Goal: Task Accomplishment & Management: Use online tool/utility

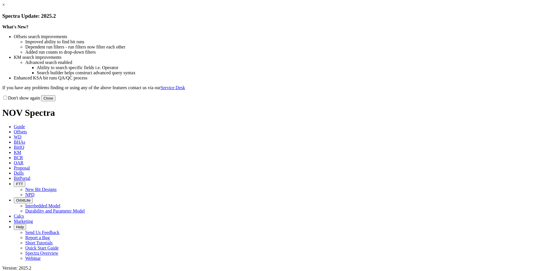
drag, startPoint x: 402, startPoint y: 46, endPoint x: 399, endPoint y: 46, distance: 3.7
click at [5, 7] on link "×" at bounding box center [3, 4] width 3 height 5
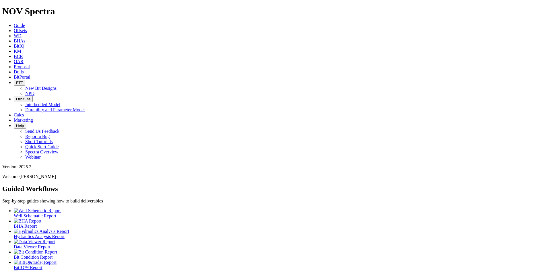
click at [27, 28] on span "Offsets" at bounding box center [20, 30] width 13 height 5
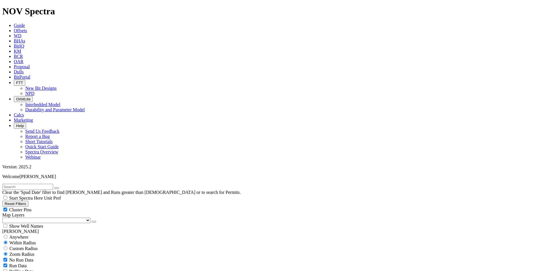
click at [94, 222] on icon "button" at bounding box center [94, 222] width 0 height 0
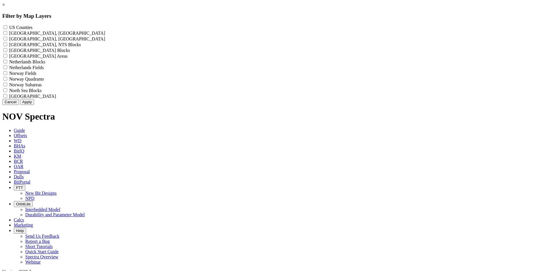
click at [32, 28] on label "US Counties - ()" at bounding box center [20, 27] width 23 height 5
click at [7, 28] on Counties "US Counties - ()" at bounding box center [5, 27] width 4 height 4
checkbox Counties "true"
click at [34, 105] on button "Apply" at bounding box center [27, 102] width 14 height 6
click at [309, 105] on div "× Filter by Map Layers US Counties - () Alberta, CA Townships - () British Colu…" at bounding box center [275, 53] width 547 height 103
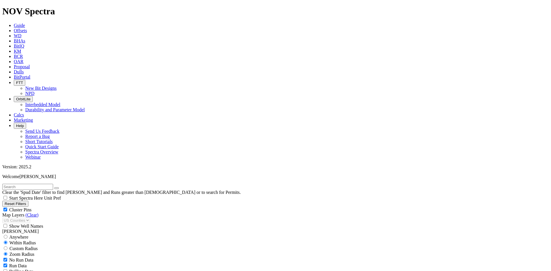
click at [32, 208] on span "Cluster Pins" at bounding box center [20, 210] width 22 height 5
checkbox input "false"
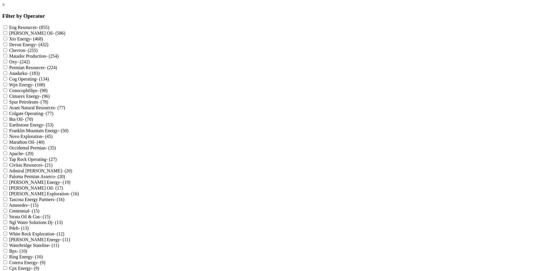
scroll to position [115, 0]
click at [65, 105] on label "Avant Natural Resources - (77)" at bounding box center [37, 107] width 56 height 5
click at [7, 106] on Resources "Avant Natural Resources - (77)" at bounding box center [5, 108] width 4 height 4
checkbox Resources "true"
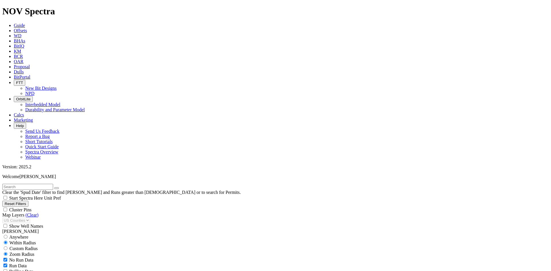
scroll to position [172, 0]
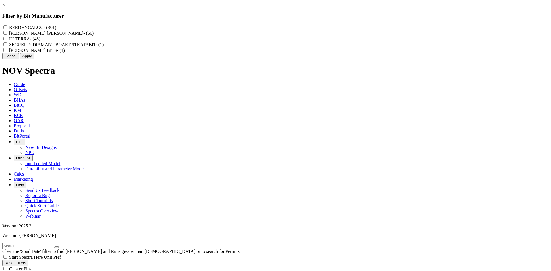
click at [56, 27] on label "REEDHYCALOG - (301)" at bounding box center [32, 27] width 47 height 5
click at [7, 27] on input "REEDHYCALOG - (301)" at bounding box center [5, 27] width 4 height 4
checkbox input "true"
click at [34, 59] on button "Apply" at bounding box center [27, 56] width 14 height 6
checkbox input "false"
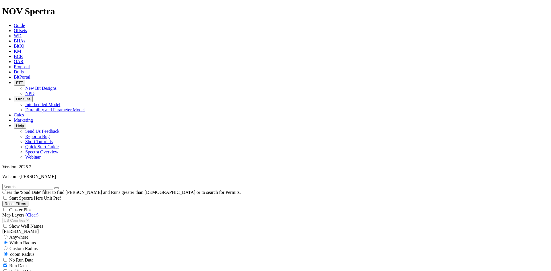
select select "? number:8.75 ?"
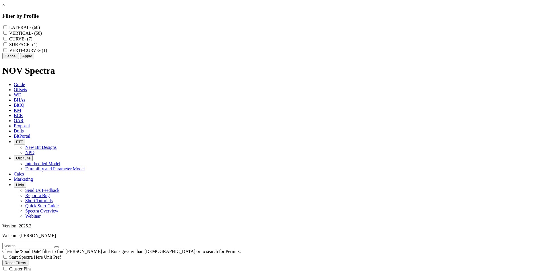
click at [42, 36] on label "VERTICAL - (58)" at bounding box center [25, 33] width 33 height 5
click at [7, 35] on input "VERTICAL - (58)" at bounding box center [5, 33] width 4 height 4
checkbox input "true"
click at [34, 59] on button "Apply" at bounding box center [27, 56] width 14 height 6
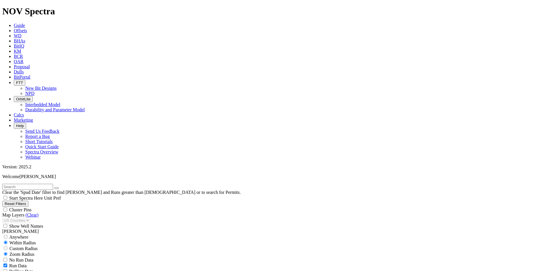
scroll to position [57, 0]
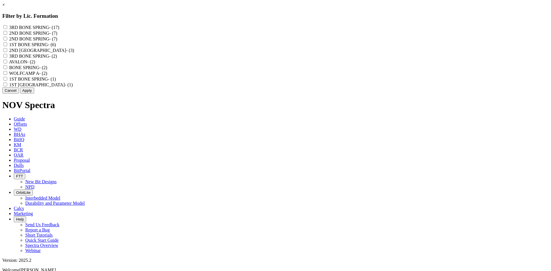
click at [59, 28] on label "3RD BONE SPRING - (17)" at bounding box center [34, 27] width 50 height 5
click at [7, 28] on SPRING "3RD BONE SPRING - (17)" at bounding box center [5, 27] width 4 height 4
checkbox SPRING "true"
click at [57, 35] on label "2ND BONE SPRING - (7)" at bounding box center [33, 33] width 48 height 5
click at [7, 35] on SPRING "2ND BONE SPRING - (7)" at bounding box center [5, 33] width 4 height 4
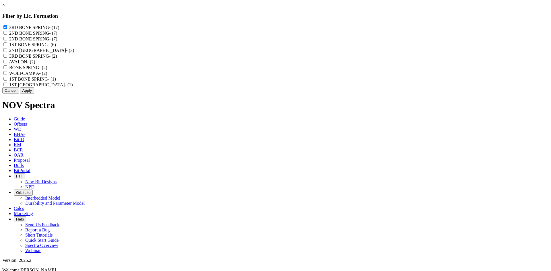
checkbox SPRING "true"
click at [57, 41] on label "2ND BONE SPRING - (7)" at bounding box center [33, 38] width 48 height 5
click at [7, 40] on "2ND BONE SPRING - (7)" at bounding box center [5, 39] width 4 height 4
checkbox "true"
click at [56, 47] on label "1ST BONE SPRING - (6)" at bounding box center [32, 44] width 47 height 5
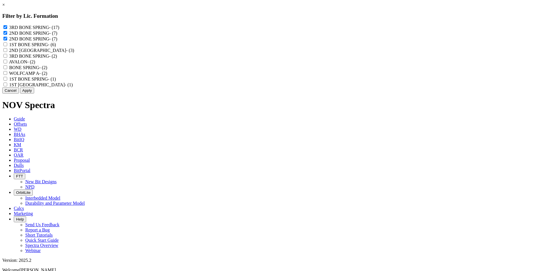
click at [7, 46] on SPRING "1ST BONE SPRING - (6)" at bounding box center [5, 44] width 4 height 4
checkbox SPRING "true"
click at [74, 53] on label "2ND BONE SPRINGS - (3)" at bounding box center [41, 50] width 65 height 5
click at [7, 52] on SPRINGS "2ND BONE SPRINGS - (3)" at bounding box center [5, 50] width 4 height 4
checkbox SPRINGS "true"
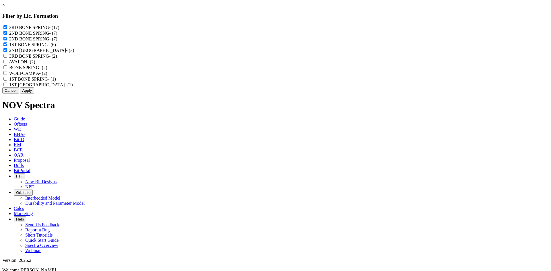
click at [57, 59] on label "3RD BONE SPRING - (2)" at bounding box center [33, 56] width 48 height 5
click at [7, 58] on "3RD BONE SPRING - (2)" at bounding box center [5, 56] width 4 height 4
checkbox "true"
click at [35, 64] on label "AVALON - (2)" at bounding box center [22, 61] width 26 height 5
click at [7, 63] on input "AVALON - (2)" at bounding box center [5, 62] width 4 height 4
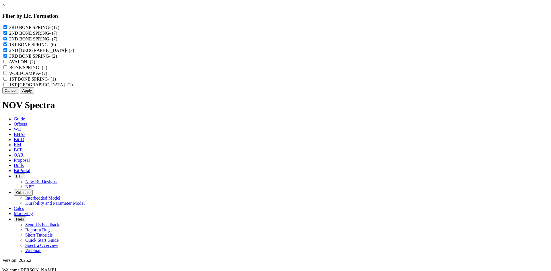
checkbox input "true"
click at [47, 70] on label "BONE SPRING - (2)" at bounding box center [28, 67] width 38 height 5
click at [7, 69] on SPRING "BONE SPRING - (2)" at bounding box center [5, 67] width 4 height 4
checkbox SPRING "true"
click at [56, 82] on label "1ST BONE SPRING - (1)" at bounding box center [32, 79] width 47 height 5
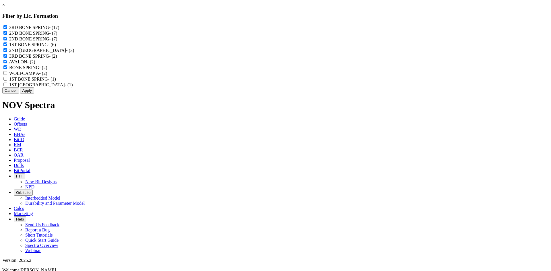
click at [7, 81] on "1ST BONE SPRING - (1)" at bounding box center [5, 79] width 4 height 4
checkbox "true"
click at [73, 87] on label "1ST BONE SPRINGS - (1)" at bounding box center [41, 84] width 64 height 5
click at [7, 86] on SPRINGS "1ST BONE SPRINGS - (1)" at bounding box center [5, 85] width 4 height 4
checkbox SPRINGS "true"
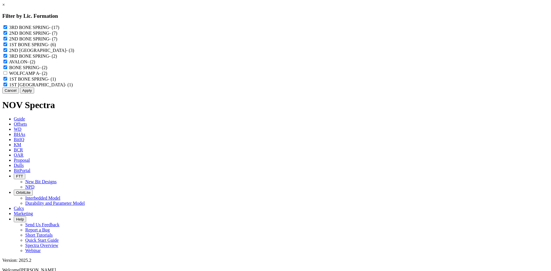
click at [34, 94] on button "Apply" at bounding box center [27, 91] width 14 height 6
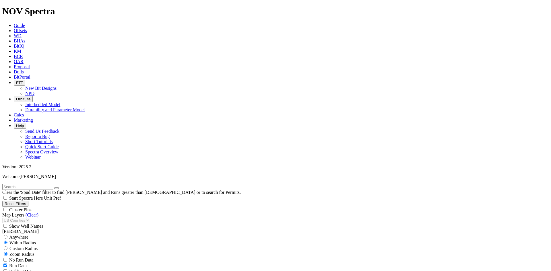
scroll to position [2509, 0]
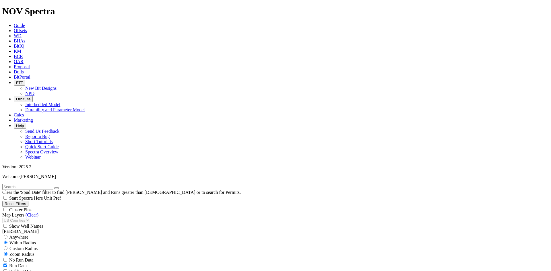
select select
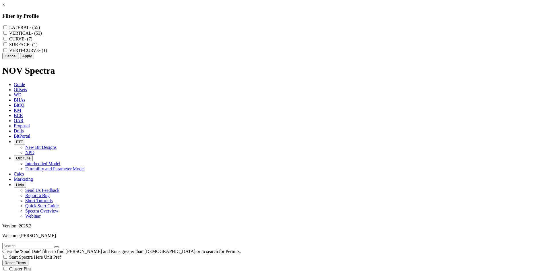
click at [40, 27] on label "LATERAL - (55)" at bounding box center [24, 27] width 31 height 5
click at [7, 27] on input "LATERAL - (55)" at bounding box center [5, 27] width 4 height 4
checkbox input "true"
click at [34, 59] on button "Apply" at bounding box center [27, 56] width 14 height 6
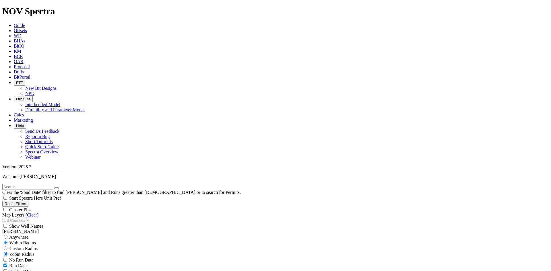
scroll to position [2113, 0]
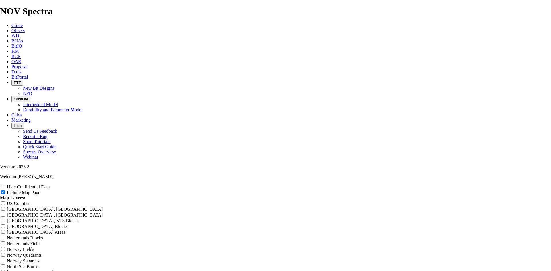
click at [50, 185] on label "Hide Confidential Data" at bounding box center [28, 187] width 43 height 5
click at [5, 185] on input "Hide Confidential Data" at bounding box center [3, 187] width 4 height 4
checkbox input "true"
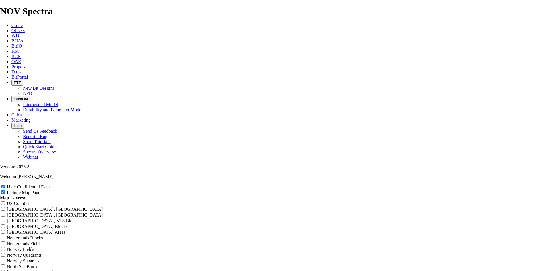
radio input "true"
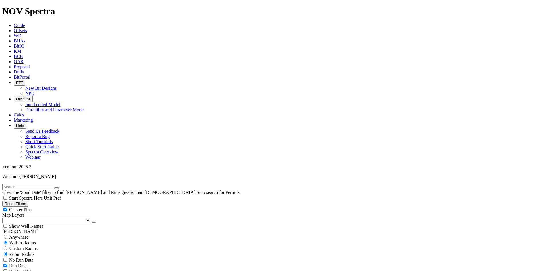
click at [86, 207] on div "Cluster Pins" at bounding box center [275, 210] width 547 height 6
checkbox input "false"
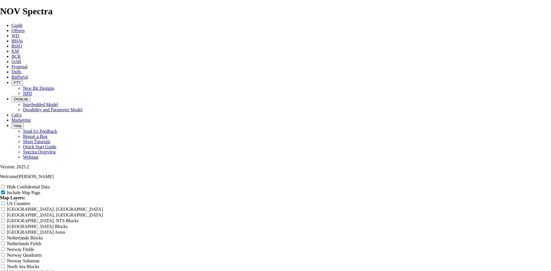
scroll to position [316, 0]
click at [50, 185] on label "Hide Confidential Data" at bounding box center [28, 187] width 43 height 5
click at [5, 185] on input "Hide Confidential Data" at bounding box center [3, 187] width 4 height 4
checkbox input "true"
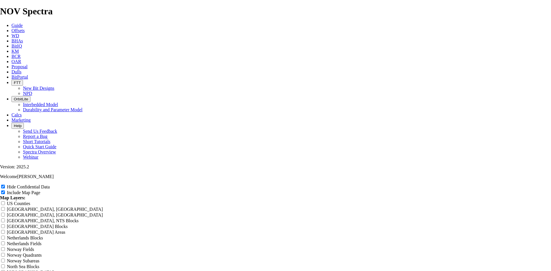
drag, startPoint x: 275, startPoint y: 53, endPoint x: 178, endPoint y: 60, distance: 97.9
type input "8"
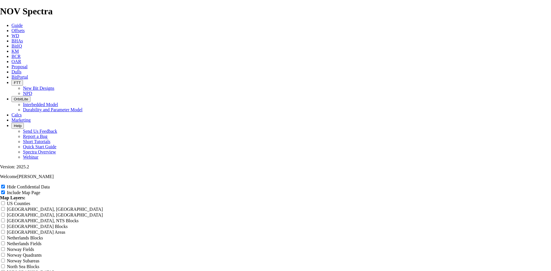
type input "8"
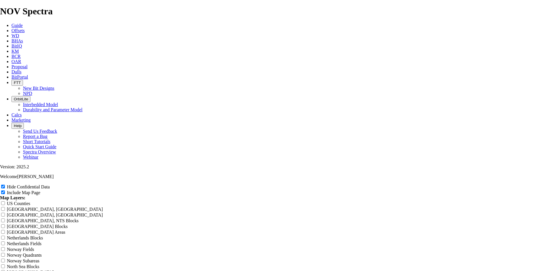
type input "8"
type input "8."
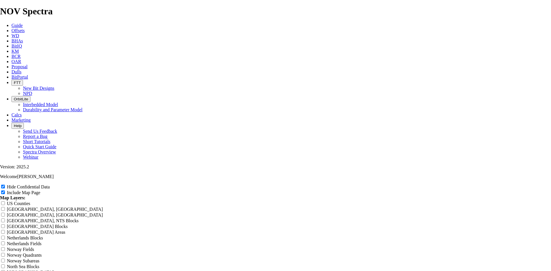
type input "8."
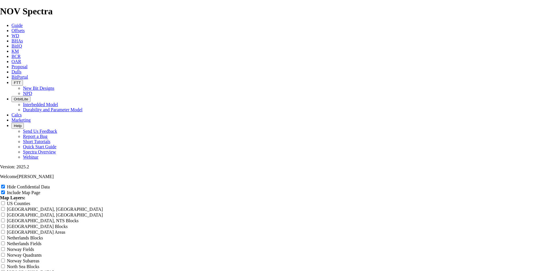
type input "8.7"
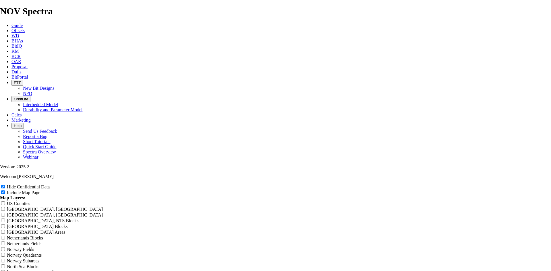
type input "8.7"
type input "8.75"
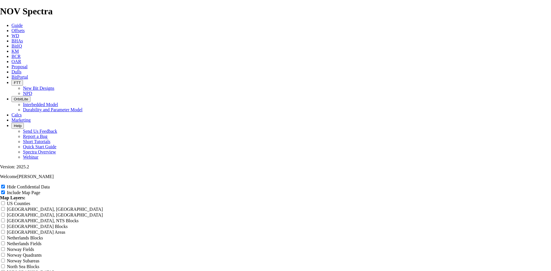
type input "8.75"
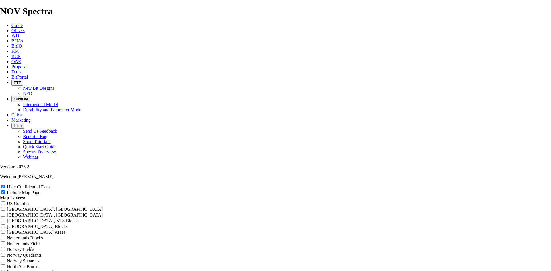
type input "8.75"
type input "8.75 l"
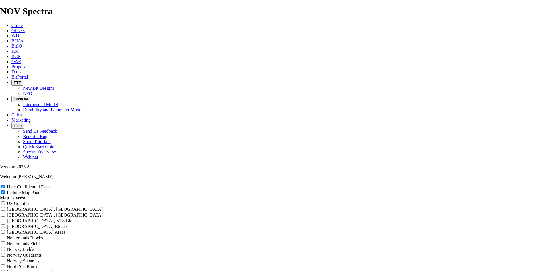
type input "8.75 l"
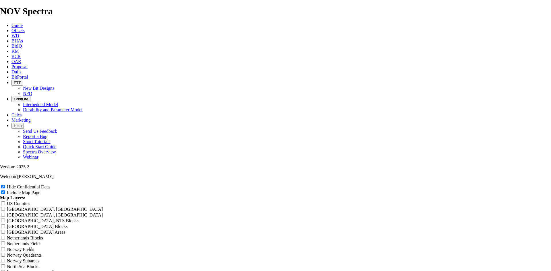
type input "8.75 l"
type input "8.75 la"
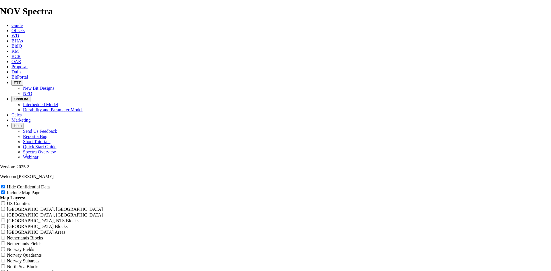
type input "8.75 la"
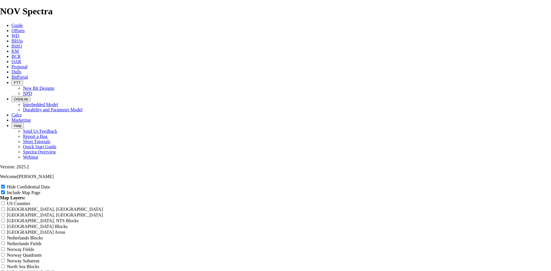
type input "8.75 la"
type input "8.75 lat"
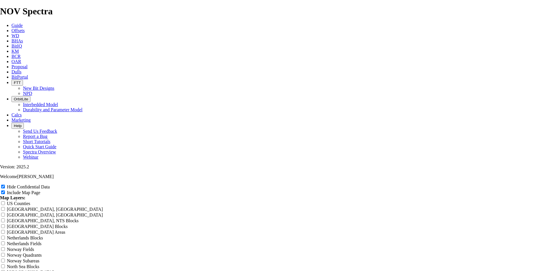
type input "8.75 lat"
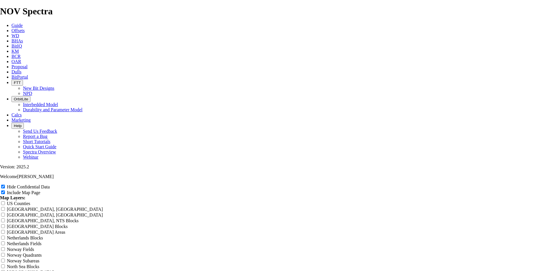
type input "8.75 late"
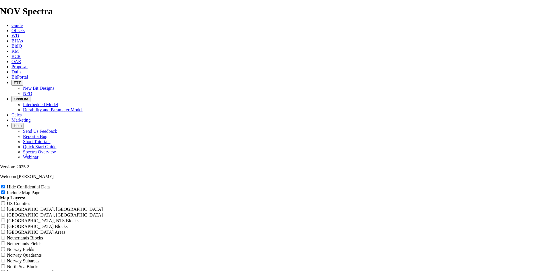
type input "8.75 late"
type input "8.75 later"
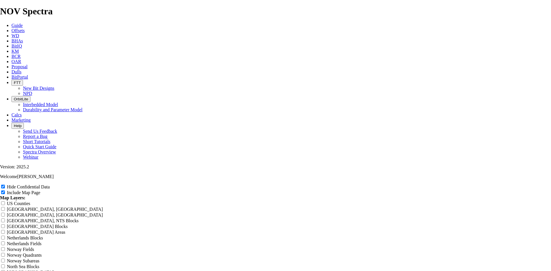
type input "8.75 later"
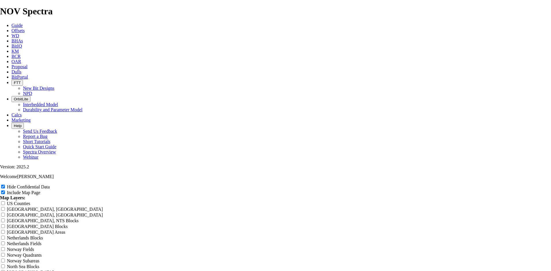
type input "8.75 later"
type input "8.75 latera"
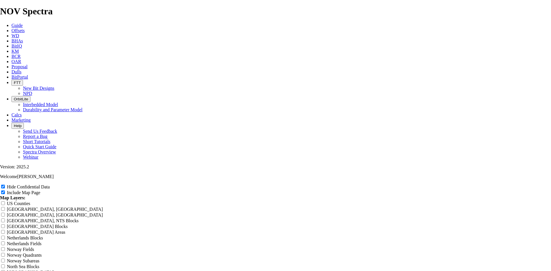
type input "8.75 latera"
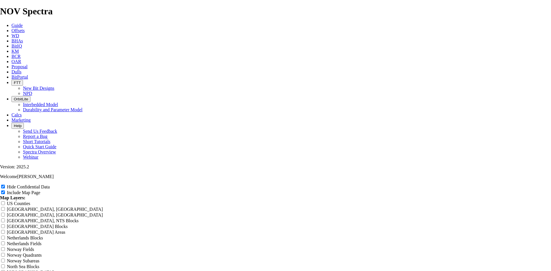
type input "8.75 latera"
type input "8.75 lateral"
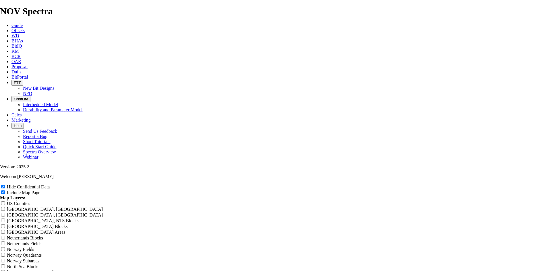
type input "8.75 lateral"
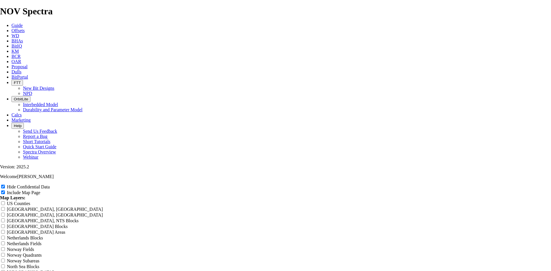
type input "8.75 lateral"
type input "8.75 lateral A"
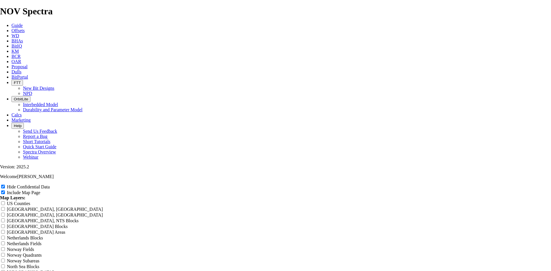
type input "8.75 lateral A"
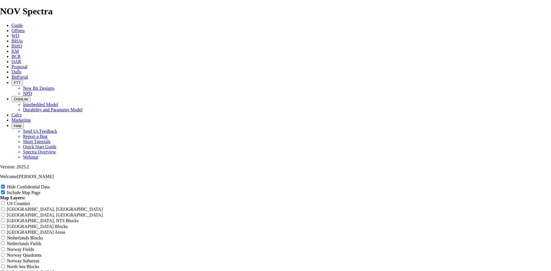
type input "8.75 lateral AZ"
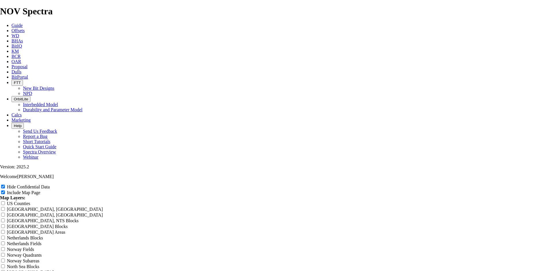
type input "8.75 lateral AZ"
type input "8.75 lateral AZ4"
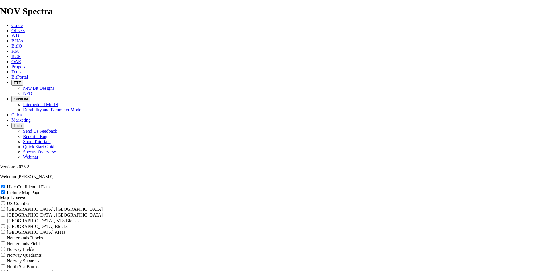
type input "8.75 lateral AZ4"
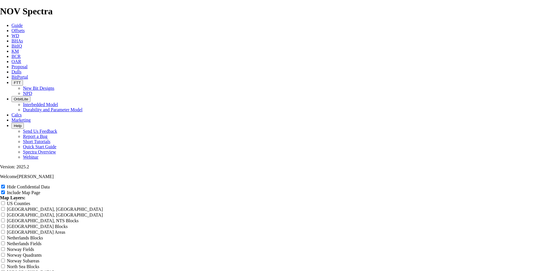
type input "8.75 lateral AZ4"
type input "8.75 lateral AZ4 a"
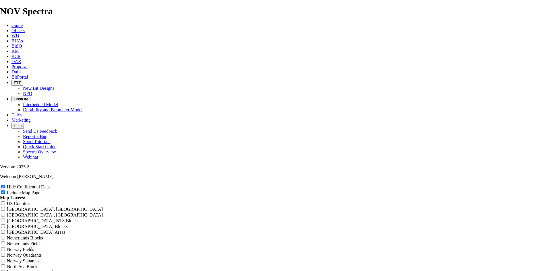
type input "8.75 lateral AZ4 a"
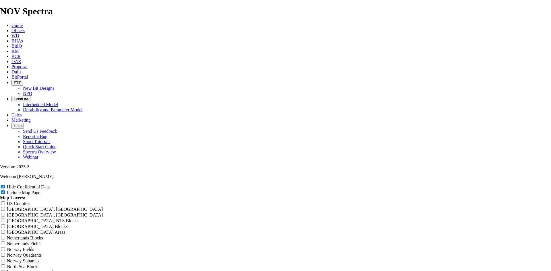
type input "8.75 lateral AZ4 a"
type input "8.75 lateral AZ4 an"
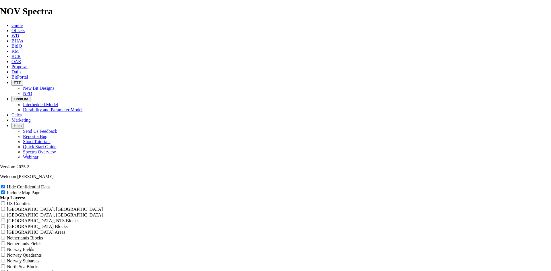
type input "8.75 lateral AZ4 an"
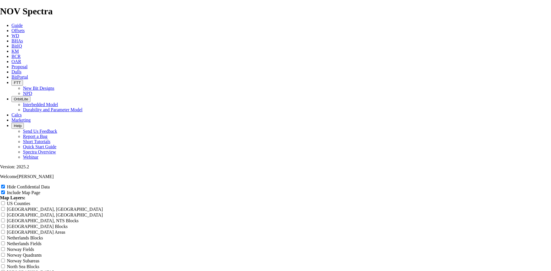
type input "8.75 lateral AZ4 an"
type input "8.75 lateral AZ4 and"
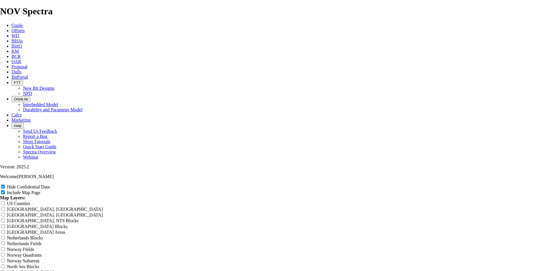
type input "8.75 lateral AZ4 and"
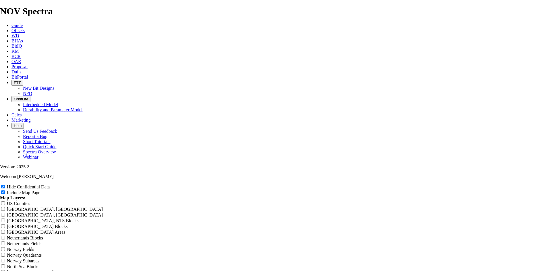
type input "8.75 lateral AZ4 and B"
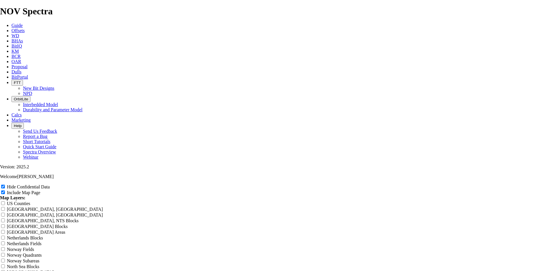
type input "8.75 lateral AZ4 and B"
type input "8.75 lateral AZ4 and BP"
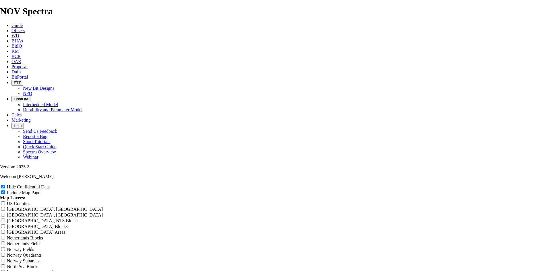
type input "8.75 lateral AZ4 and BP"
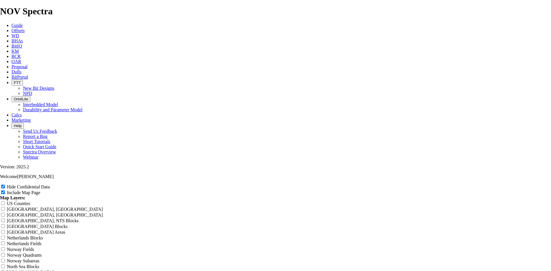
drag, startPoint x: 217, startPoint y: 39, endPoint x: 193, endPoint y: 42, distance: 24.6
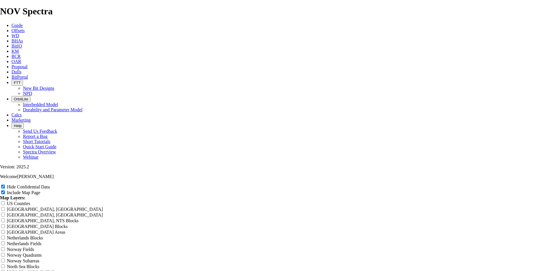
drag, startPoint x: 240, startPoint y: 44, endPoint x: 117, endPoint y: 46, distance: 122.9
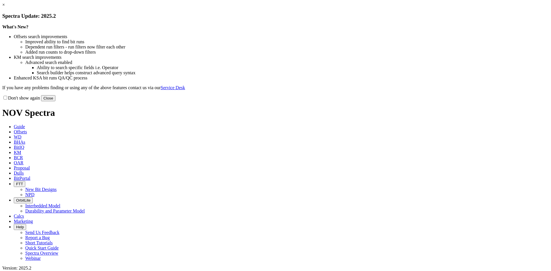
click at [5, 7] on link "×" at bounding box center [3, 4] width 3 height 5
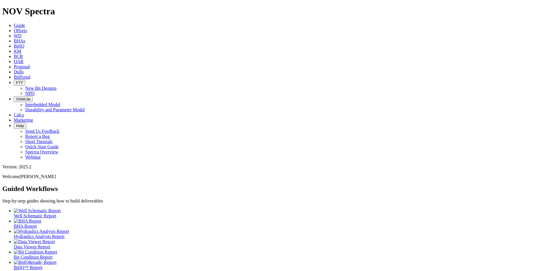
click at [30, 75] on link "BitPortal" at bounding box center [22, 77] width 17 height 5
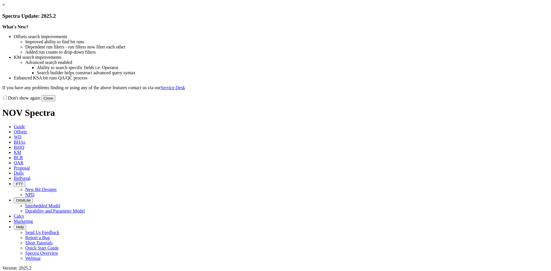
drag, startPoint x: 402, startPoint y: 45, endPoint x: 332, endPoint y: 39, distance: 69.8
click at [5, 7] on link "×" at bounding box center [3, 4] width 3 height 5
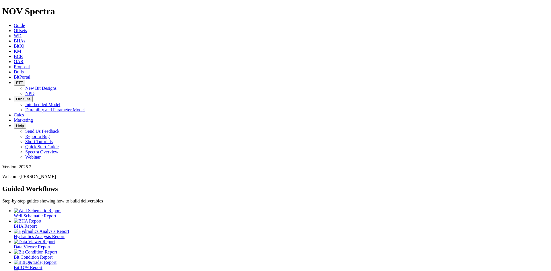
click at [30, 75] on span "BitPortal" at bounding box center [22, 77] width 17 height 5
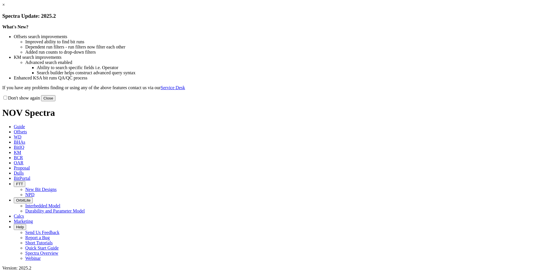
drag, startPoint x: 401, startPoint y: 47, endPoint x: 383, endPoint y: 42, distance: 19.0
click at [5, 7] on link "×" at bounding box center [3, 4] width 3 height 5
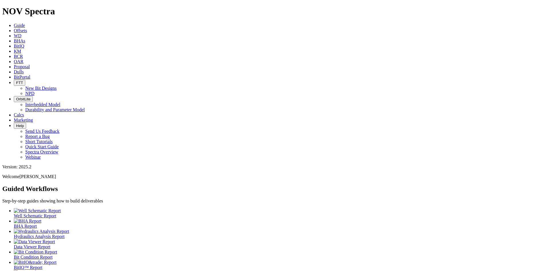
click at [27, 28] on link "Offsets" at bounding box center [20, 30] width 13 height 5
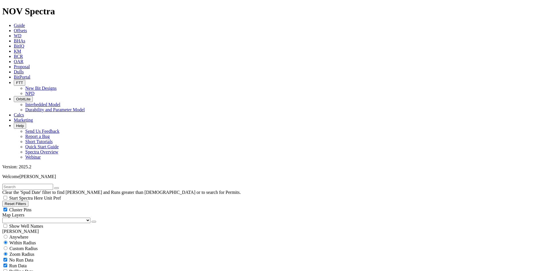
click at [32, 208] on span "Cluster Pins" at bounding box center [20, 210] width 22 height 5
checkbox input "false"
select select "8.5"
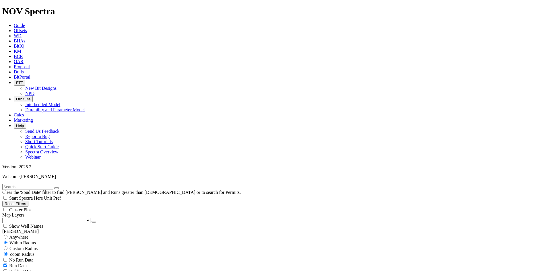
checkbox input "false"
select select "? number:8.5 ?"
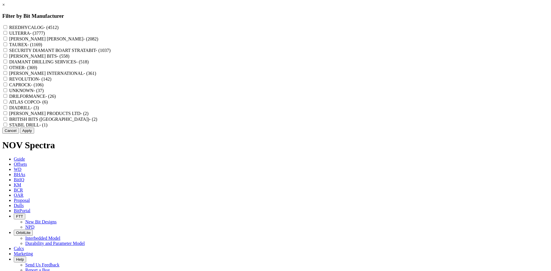
click at [59, 26] on label "REEDHYCALOG - (4512)" at bounding box center [33, 27] width 49 height 5
click at [7, 26] on input "REEDHYCALOG - (4512)" at bounding box center [5, 27] width 4 height 4
checkbox input "true"
click at [34, 134] on button "Apply" at bounding box center [27, 131] width 14 height 6
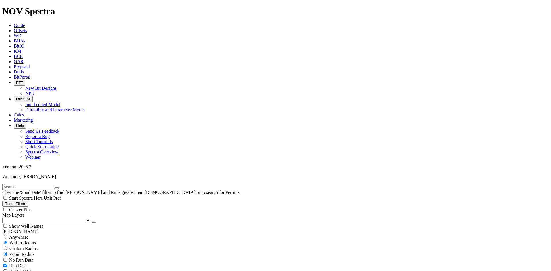
scroll to position [201, 0]
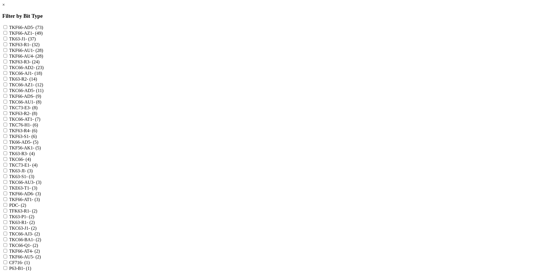
click at [43, 59] on label "TKF66-AU4 - (28)" at bounding box center [26, 56] width 34 height 5
click at [7, 58] on input "TKF66-AU4 - (28)" at bounding box center [5, 56] width 4 height 4
checkbox input "true"
click at [41, 255] on label "TKF66-AU5 - (2)" at bounding box center [25, 257] width 32 height 5
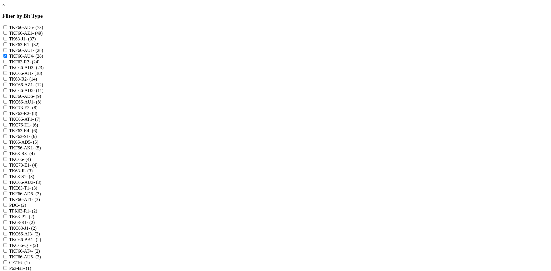
click at [7, 255] on input "TKF66-AU5 - (2)" at bounding box center [5, 257] width 4 height 4
click at [41, 255] on label "TKF66-AU5 - (2)" at bounding box center [25, 257] width 32 height 5
click at [7, 255] on input "TKF66-AU5 - (2)" at bounding box center [5, 257] width 4 height 4
checkbox input "false"
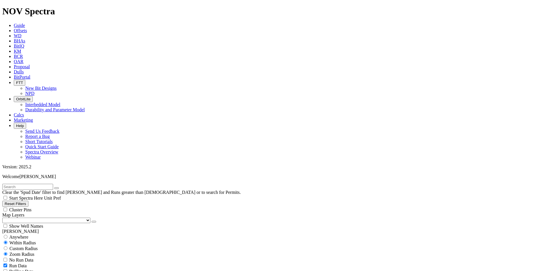
scroll to position [1162, 0]
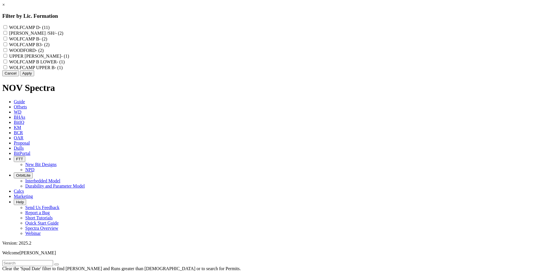
click at [50, 26] on label "WOLFCAMP D - (11)" at bounding box center [29, 27] width 40 height 5
click at [7, 26] on D "WOLFCAMP D - (11)" at bounding box center [5, 27] width 4 height 4
checkbox D "true"
click at [44, 53] on label "WOODFORD - (2)" at bounding box center [26, 50] width 34 height 5
click at [7, 52] on input "WOODFORD - (2)" at bounding box center [5, 50] width 4 height 4
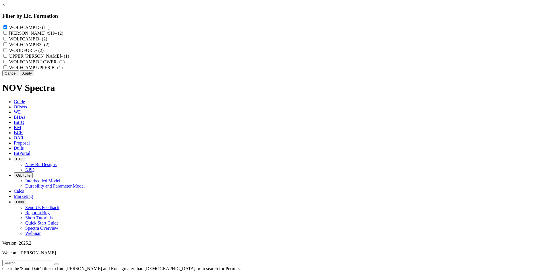
checkbox input "true"
drag, startPoint x: 263, startPoint y: 51, endPoint x: 260, endPoint y: 45, distance: 6.6
click at [50, 47] on label "WOLFCAMP B3 - (2)" at bounding box center [29, 44] width 40 height 5
click at [7, 46] on B3 "WOLFCAMP B3 - (2)" at bounding box center [5, 44] width 4 height 4
checkbox B3 "true"
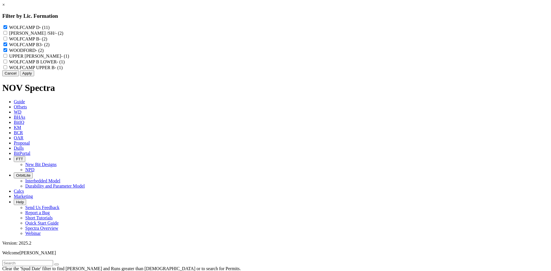
click at [63, 35] on label "BARNETT /SH/ - (2)" at bounding box center [36, 33] width 54 height 5
click at [7, 35] on \/SH\/ "BARNETT /SH/ - (2)" at bounding box center [5, 33] width 4 height 4
checkbox \/SH\/ "true"
click at [47, 41] on label "WOLFCAMP B - (2)" at bounding box center [28, 38] width 38 height 5
click at [7, 40] on B "WOLFCAMP B - (2)" at bounding box center [5, 39] width 4 height 4
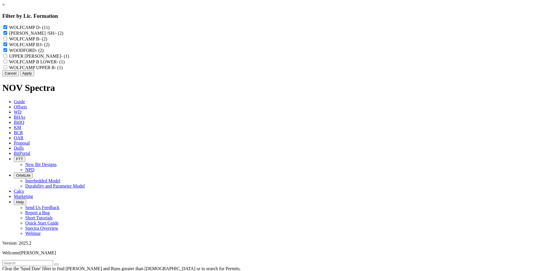
checkbox B "true"
click at [69, 59] on label "UPPER BARNETT - (1)" at bounding box center [39, 56] width 60 height 5
click at [7, 58] on BARNETT "UPPER BARNETT - (1)" at bounding box center [5, 56] width 4 height 4
checkbox BARNETT "true"
click at [65, 64] on label "WOLFCAMP B LOWER - (1)" at bounding box center [37, 61] width 56 height 5
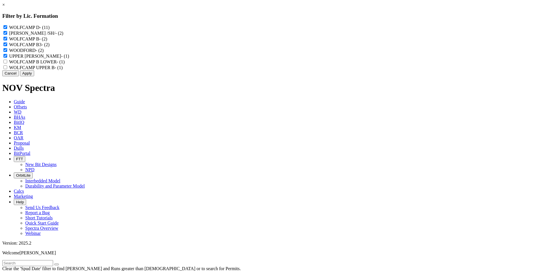
click at [7, 63] on LOWER "WOLFCAMP B LOWER - (1)" at bounding box center [5, 62] width 4 height 4
checkbox LOWER "true"
drag, startPoint x: 276, startPoint y: 80, endPoint x: 280, endPoint y: 83, distance: 5.3
click at [63, 70] on label "WOLFCAMP UPPER B - (1)" at bounding box center [36, 67] width 54 height 5
click at [7, 69] on B "WOLFCAMP UPPER B - (1)" at bounding box center [5, 67] width 4 height 4
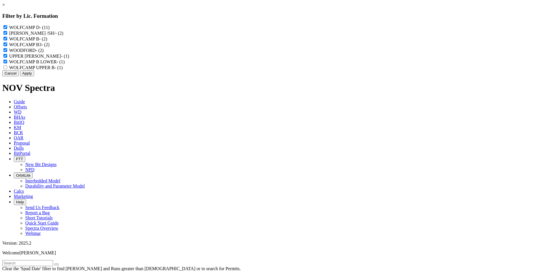
checkbox B "true"
click at [34, 76] on button "Apply" at bounding box center [27, 73] width 14 height 6
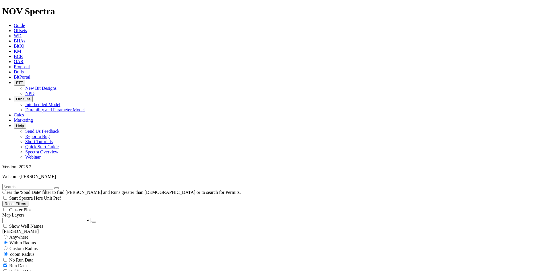
scroll to position [1056, 0]
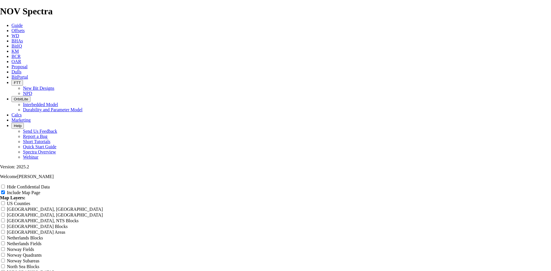
click at [500, 184] on div "Hide Confidential Data" at bounding box center [275, 187] width 551 height 6
click at [5, 185] on input "Hide Confidential Data" at bounding box center [3, 187] width 4 height 4
click at [50, 185] on label "Hide Confidential Data" at bounding box center [28, 187] width 43 height 5
click at [5, 185] on input "Hide Confidential Data" at bounding box center [3, 187] width 4 height 4
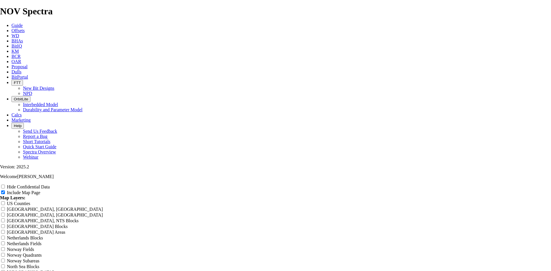
checkbox input "true"
drag, startPoint x: 332, startPoint y: 43, endPoint x: 124, endPoint y: 64, distance: 208.7
type input "8"
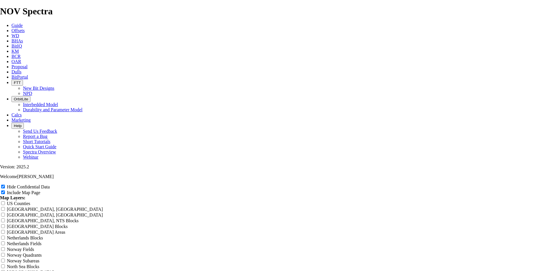
type input "8"
type input "8."
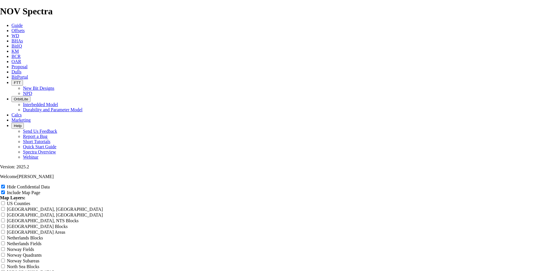
type input "8."
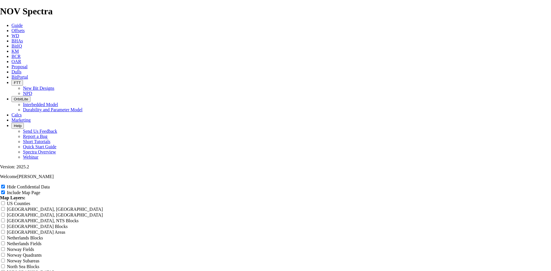
type input "8.5"
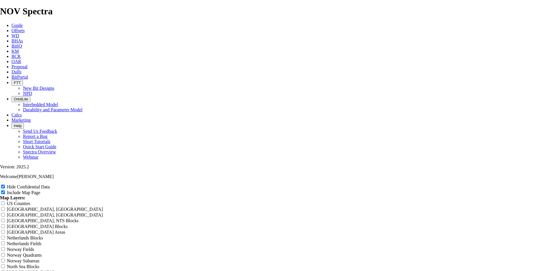
type input "8.5"
type input "8.5 T"
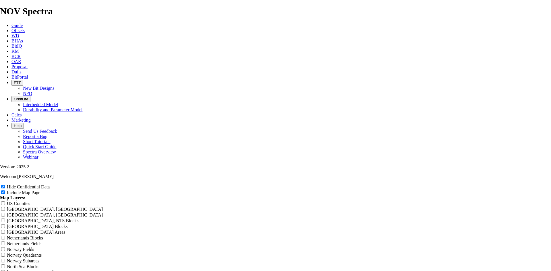
type input "8.5 T"
type input "8.5 TK"
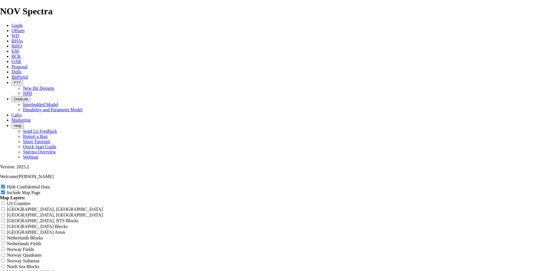
type input "8.5 TK"
type input "8.5 TKF"
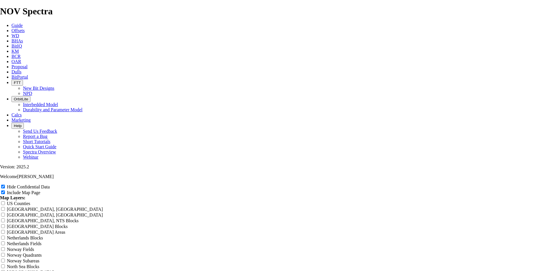
type input "8.5 TKF"
type input "8.5 TKF6"
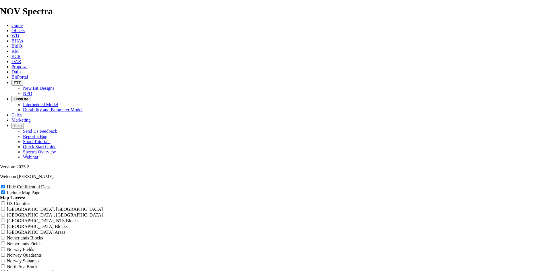
type input "8.5 TKF6"
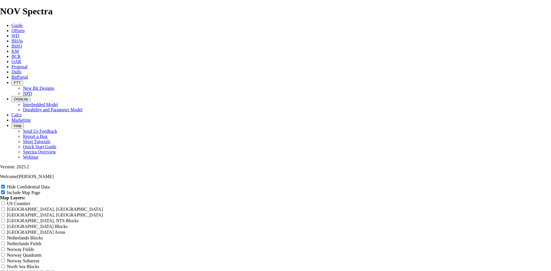
type input "8.5 TKF66"
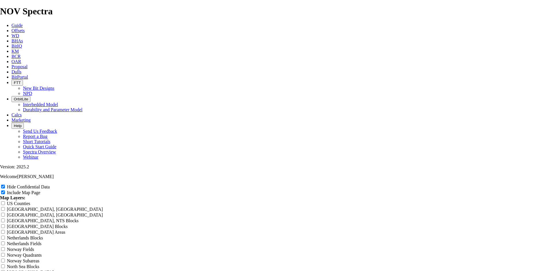
type input "8.5 TKF66"
type input "8.5 TKF66 A"
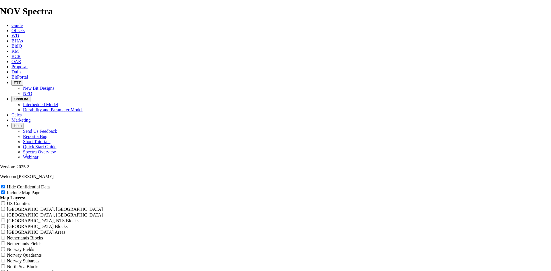
type input "8.5 TKF66 A"
type input "8.5 TKF66 AU"
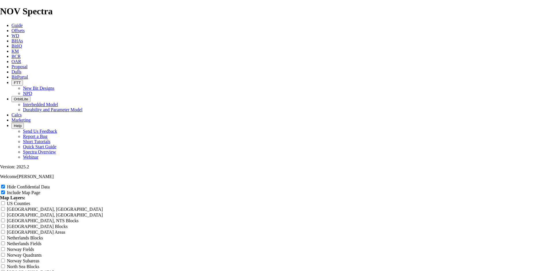
type input "8.5 TKF66 AU"
type input "8.5 TKF66 AU4"
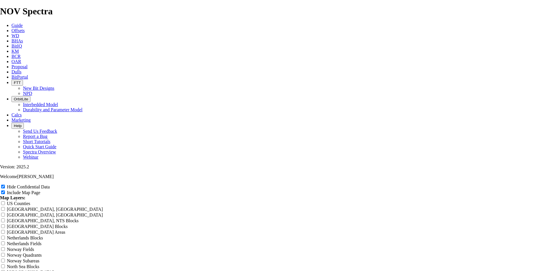
type input "8.5 TKF66 AU4"
type input "8.5 TKF66 AU4 o"
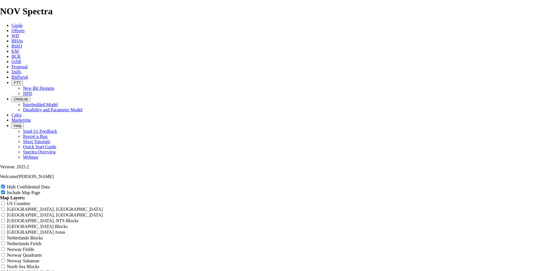
type input "8.5 TKF66 AU4 o"
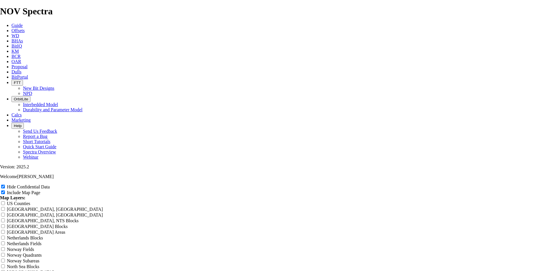
type input "8.5 TKF66 AU4 of"
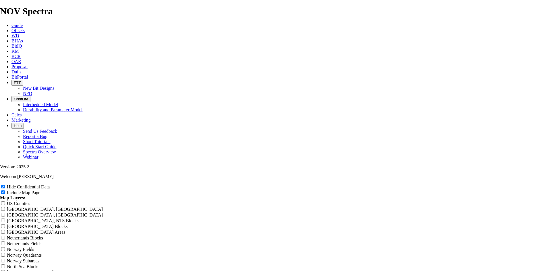
type input "8.5 TKF66 AU4 of"
type input "8.5 TKF66 AU4 o"
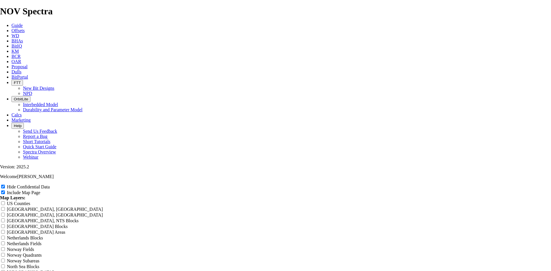
type input "8.5 TKF66 AU4 o"
type input "8.5 TKF66 AU4"
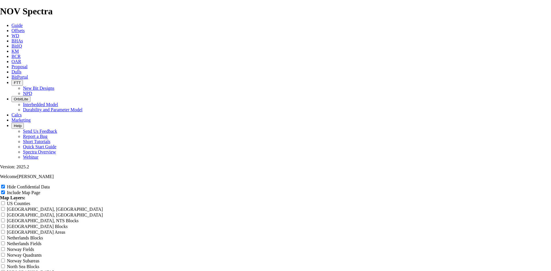
type input "8.5 TKF66 AU4"
type input "8.5 TKF66 AU4 W"
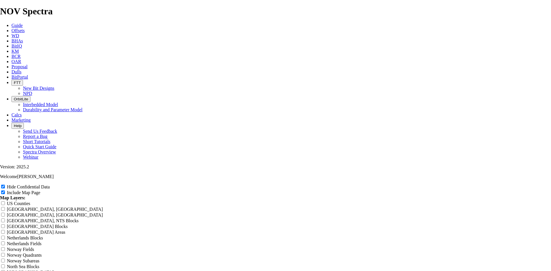
type input "8.5 TKF66 AU4 W"
type input "8.5 TKF66 AU4 WC"
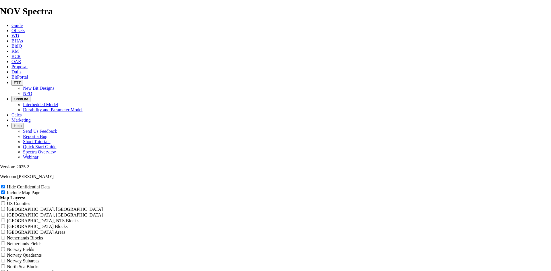
type input "8.5 TKF66 AU4 WC"
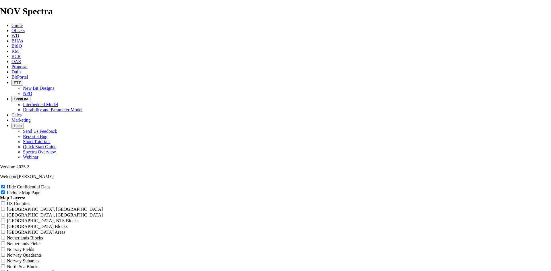
type input "8.5 TKF66 AU4 WCD"
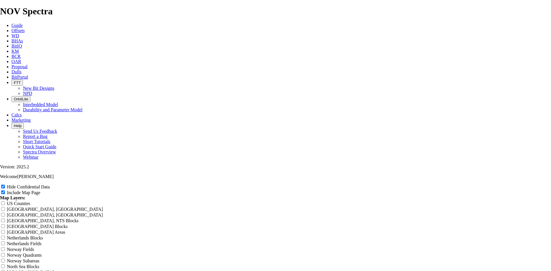
type input "8.5 TKF66 AU4 WCD"
type input "8.5 TKF66 AU4 WCD o"
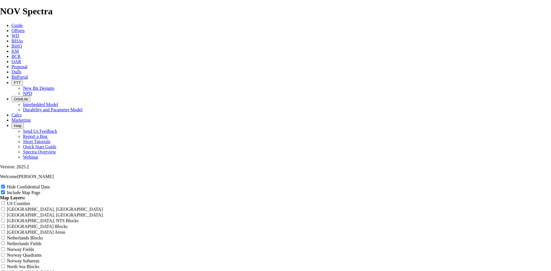
type input "8.5 TKF66 AU4 WCD o"
type input "8.5 TKF66 AU4 WCD of"
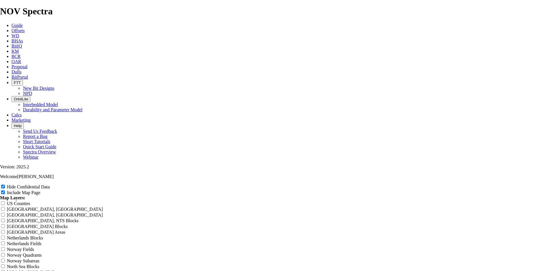
type input "8.5 TKF66 AU4 WCD of"
type input "8.5 TKF66 AU4 WCD off"
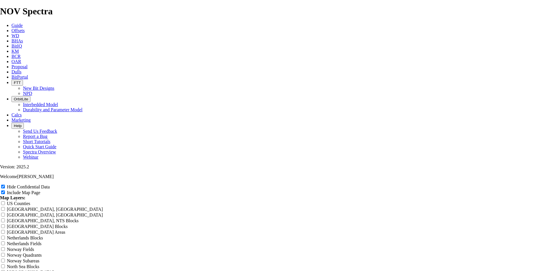
type input "8.5 TKF66 AU4 WCD off"
type input "8.5 TKF66 AU4 WCD offs"
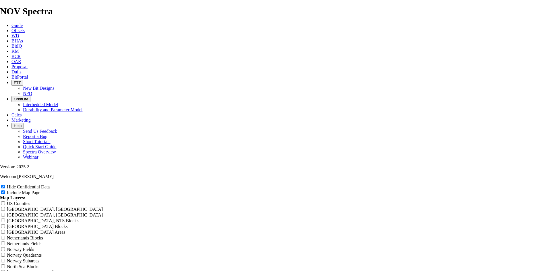
type input "8.5 TKF66 AU4 WCD offs"
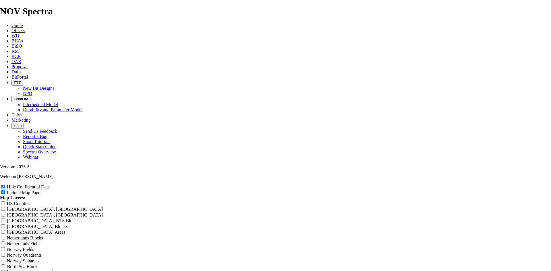
type input "8.5 TKF66 AU4 WCD offss"
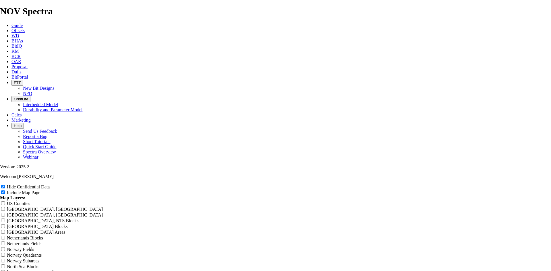
type input "8.5 TKF66 AU4 WCD offss"
type input "8.5 TKF66 AU4 WCD offsst"
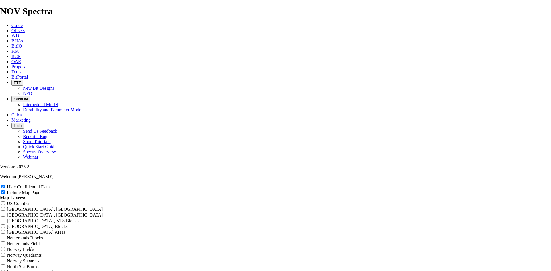
type input "8.5 TKF66 AU4 WCD offsst"
type input "8.5 TKF66 AU4 WCD offsste"
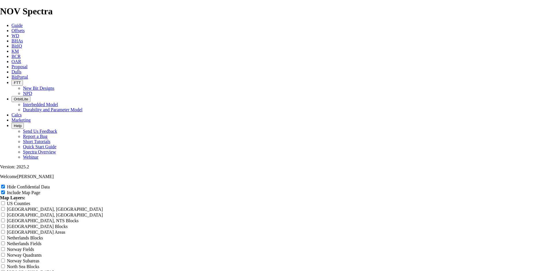
type input "8.5 TKF66 AU4 WCD offsste"
type input "8.5 TKF66 AU4 WCD offsst"
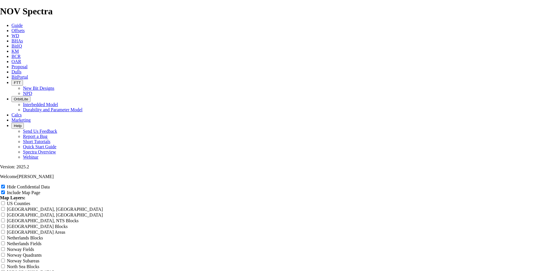
type input "8.5 TKF66 AU4 WCD offsst"
type input "8.5 TKF66 AU4 WCD offss"
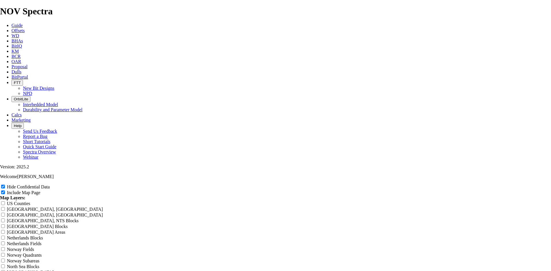
type input "8.5 TKF66 AU4 WCD offss"
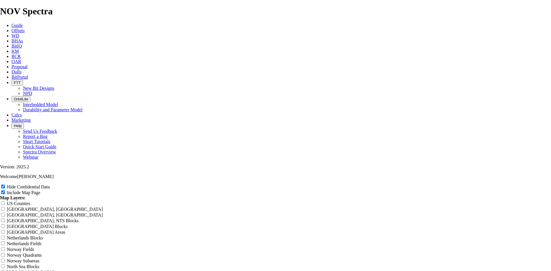
type input "8.5 TKF66 AU4 WCD offs"
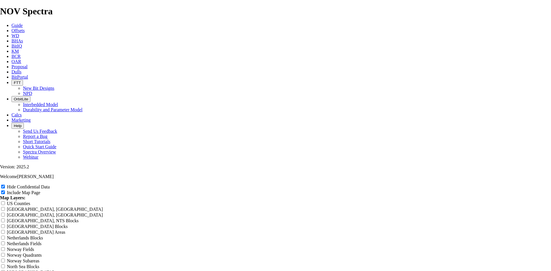
type input "8.5 TKF66 AU4 WCD offs"
type input "8.5 TKF66 AU4 WCD offse"
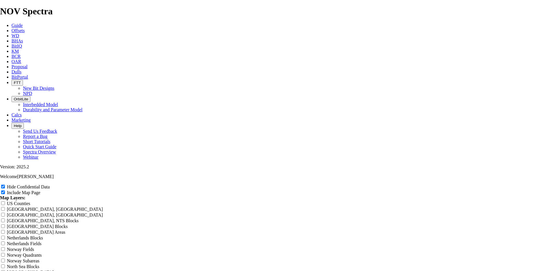
type input "8.5 TKF66 AU4 WCD offse"
type input "8.5 TKF66 AU4 WCD offset"
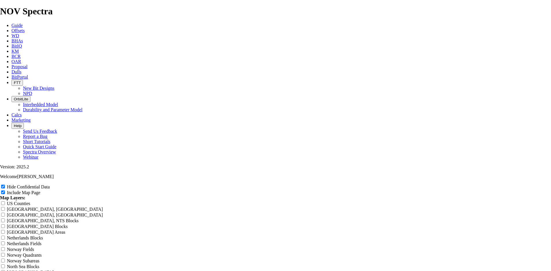
type input "8.5 TKF66 AU4 WCD offset"
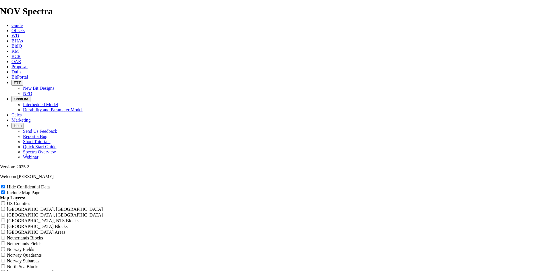
scroll to position [775, 0]
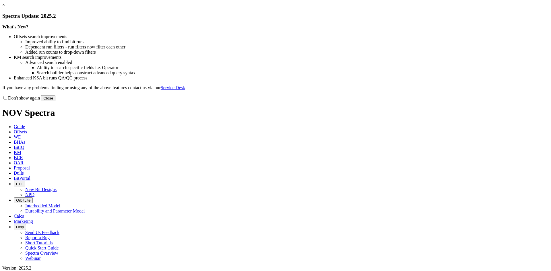
click at [5, 7] on link "×" at bounding box center [3, 4] width 3 height 5
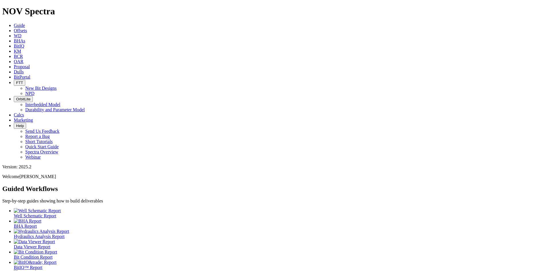
click at [27, 28] on span "Offsets" at bounding box center [20, 30] width 13 height 5
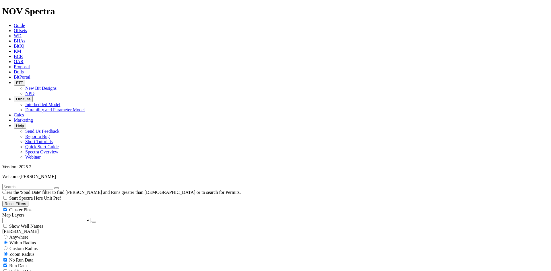
click at [24, 69] on span "Dulls" at bounding box center [19, 71] width 10 height 5
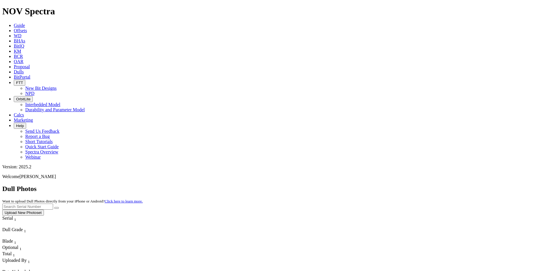
click at [53, 204] on input "text" at bounding box center [27, 207] width 51 height 6
type input "a310700"
click at [59, 207] on button "submit" at bounding box center [56, 208] width 5 height 2
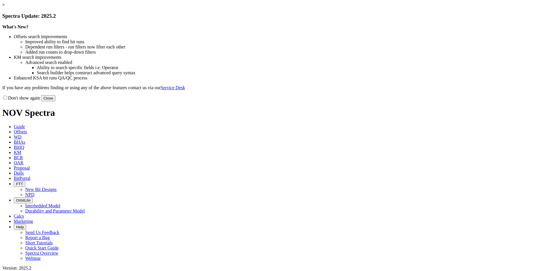
drag, startPoint x: 399, startPoint y: 49, endPoint x: 396, endPoint y: 49, distance: 3.5
click at [5, 7] on link "×" at bounding box center [3, 4] width 3 height 5
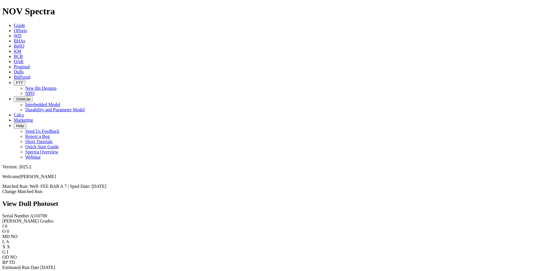
click at [38, 270] on link "Bit Condition Report" at bounding box center [21, 272] width 39 height 5
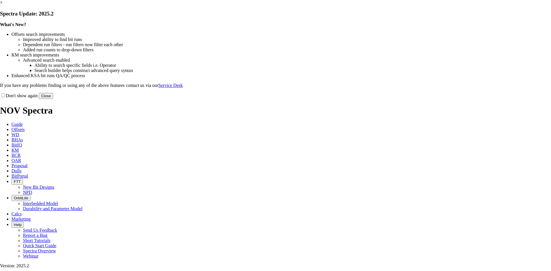
drag, startPoint x: 394, startPoint y: 47, endPoint x: 391, endPoint y: 47, distance: 3.2
click at [3, 5] on link "×" at bounding box center [1, 2] width 3 height 5
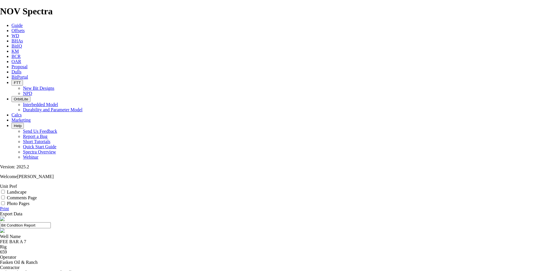
click at [26, 190] on label "Landscape" at bounding box center [17, 192] width 20 height 5
click at [5, 190] on input "Landscape" at bounding box center [3, 192] width 4 height 4
checkbox input "true"
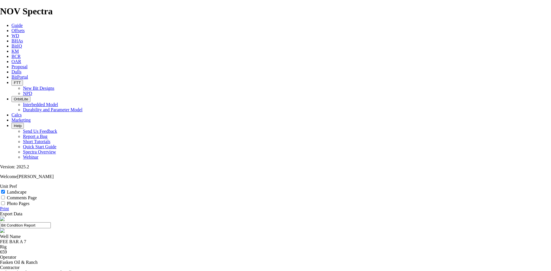
select select "string:DTF"
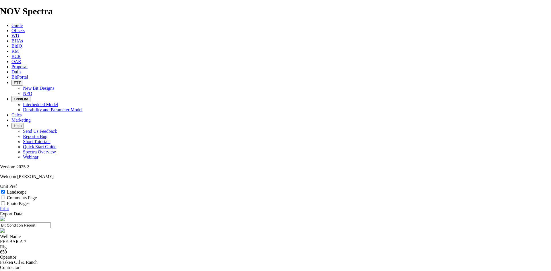
drag, startPoint x: 193, startPoint y: 242, endPoint x: 166, endPoint y: 244, distance: 26.8
type textarea "Rig reran the bit 23,494'-24,60' 1,107 9.25 hrs 119.7 ROP"
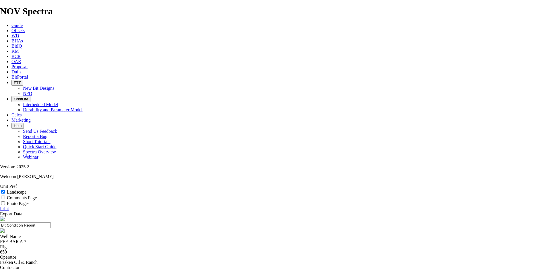
drag, startPoint x: 303, startPoint y: 43, endPoint x: 208, endPoint y: 48, distance: 95.5
type input "Fasken Barnett Lateral H&P 659"
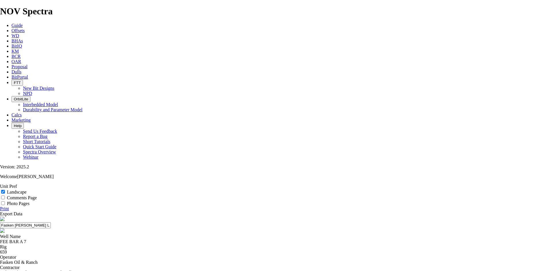
type textarea "Rig reran the bit to finish the lateral- 23,494'-24,601' 1,107ft 9.25 hrs 119.7…"
click at [9, 206] on link "Print" at bounding box center [4, 208] width 9 height 5
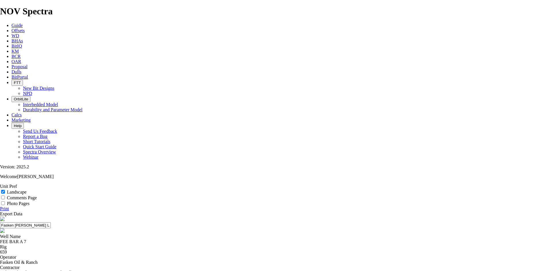
drag, startPoint x: 323, startPoint y: 38, endPoint x: 223, endPoint y: 36, distance: 99.7
click at [51, 223] on input "Fasken Barnett Lateral H&P 659" at bounding box center [25, 226] width 51 height 6
click at [9, 206] on link "Print" at bounding box center [4, 208] width 9 height 5
click at [22, 69] on link "Dulls" at bounding box center [16, 71] width 10 height 5
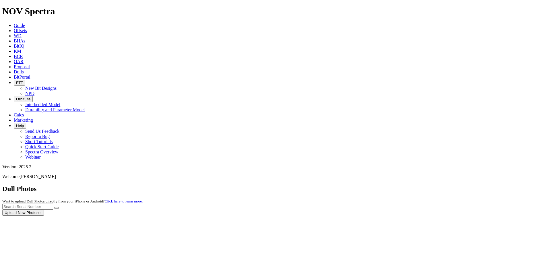
click at [430, 216] on div at bounding box center [275, 216] width 547 height 0
click at [53, 204] on input "text" at bounding box center [27, 207] width 51 height 6
type input "a310975"
click at [59, 207] on button "submit" at bounding box center [56, 208] width 5 height 2
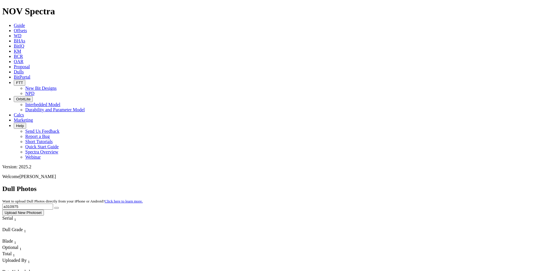
drag, startPoint x: 432, startPoint y: 27, endPoint x: 369, endPoint y: 24, distance: 63.8
click at [369, 185] on div "Dull Photos Want to upload Dull Photos directly from your iPhone or Android? Cl…" at bounding box center [275, 200] width 547 height 31
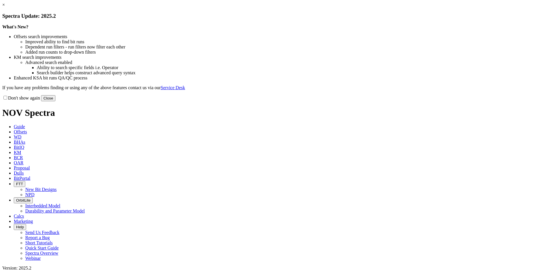
click at [5, 7] on link "×" at bounding box center [3, 4] width 3 height 5
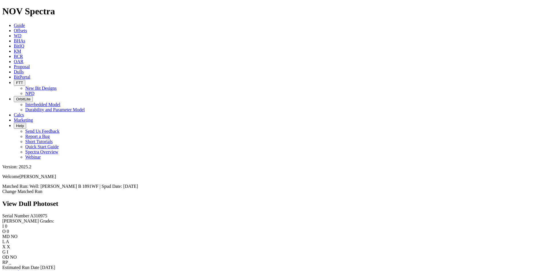
click at [41, 270] on link "Bit Condition Report" at bounding box center [21, 272] width 39 height 5
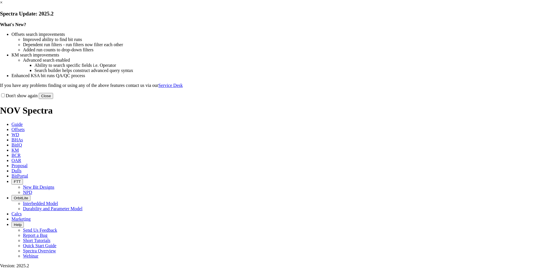
click at [3, 5] on link "×" at bounding box center [1, 2] width 3 height 5
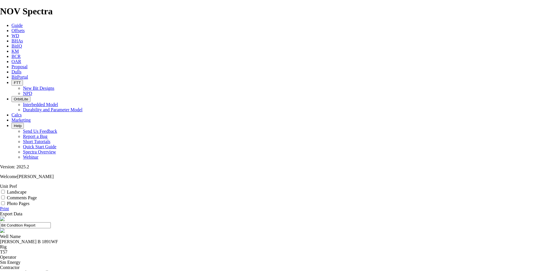
click at [26, 190] on label "Landscape" at bounding box center [17, 192] width 20 height 5
click at [5, 190] on input "Landscape" at bounding box center [3, 192] width 4 height 4
checkbox input "true"
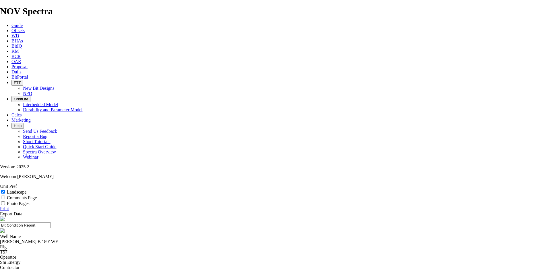
select select "string:TD"
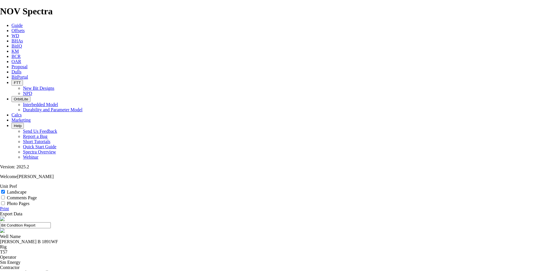
select select "string:TD"
drag, startPoint x: 309, startPoint y: 39, endPoint x: 170, endPoint y: 47, distance: 139.5
click at [170, 217] on header "Bit Condition Report" at bounding box center [275, 226] width 551 height 18
drag, startPoint x: 246, startPoint y: 43, endPoint x: 217, endPoint y: 41, distance: 28.8
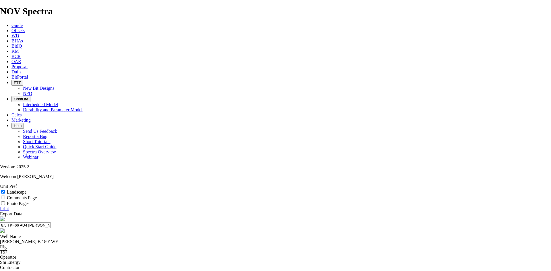
click at [51, 223] on input "8.5 TKF66 AU4 [PERSON_NAME]" at bounding box center [25, 226] width 51 height 6
drag, startPoint x: 306, startPoint y: 41, endPoint x: 203, endPoint y: 36, distance: 103.2
click at [51, 223] on input "8.5 TKF66 AU4 [PERSON_NAME]" at bounding box center [25, 226] width 51 height 6
type input "8.5 TKF66 AU4 [PERSON_NAME]"
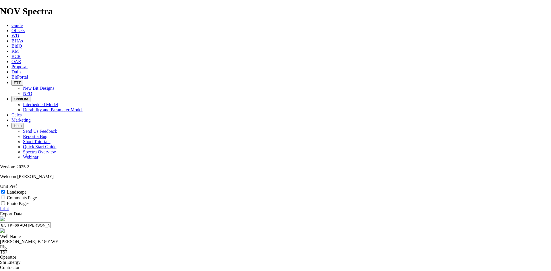
click at [9, 206] on link "Print" at bounding box center [4, 208] width 9 height 5
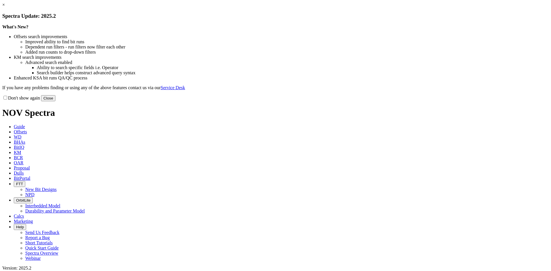
click at [5, 7] on link "×" at bounding box center [3, 4] width 3 height 5
